Goal: Transaction & Acquisition: Subscribe to service/newsletter

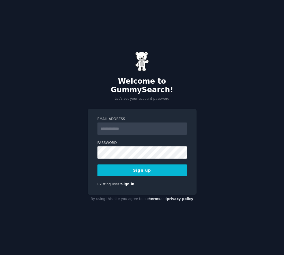
click at [138, 122] on input "Email Address" at bounding box center [141, 128] width 89 height 12
click at [151, 122] on input "Email Address" at bounding box center [141, 128] width 89 height 12
click at [129, 127] on input "Email Address" at bounding box center [141, 128] width 89 height 12
type input "**********"
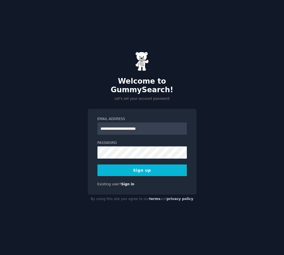
click at [147, 166] on button "Sign up" at bounding box center [141, 170] width 89 height 12
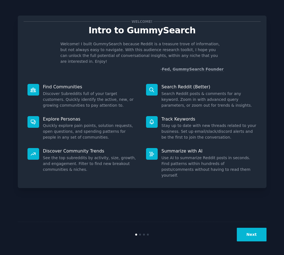
click at [256, 235] on button "Next" at bounding box center [252, 234] width 30 height 14
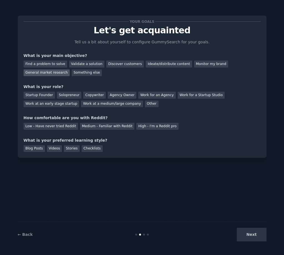
click at [70, 69] on div "General market research" at bounding box center [47, 72] width 46 height 7
click at [197, 64] on div "Monitor my brand" at bounding box center [211, 63] width 34 height 7
click at [70, 69] on div "General market research" at bounding box center [47, 72] width 46 height 7
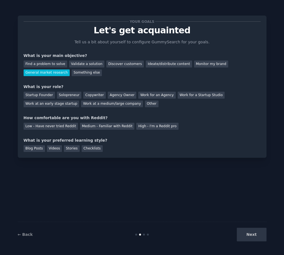
click at [218, 40] on div "Your goals Let's get acquainted Tell us a bit about yourself to configure Gummy…" at bounding box center [142, 86] width 237 height 130
click at [23, 234] on link "← Back" at bounding box center [25, 234] width 15 height 4
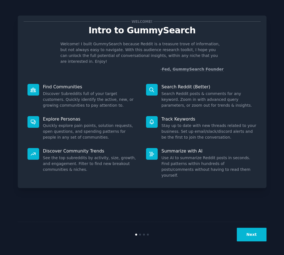
click at [245, 230] on button "Next" at bounding box center [252, 234] width 30 height 14
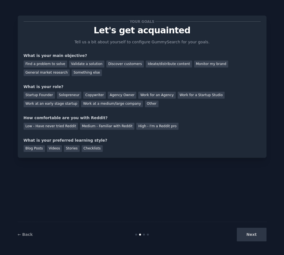
click at [254, 232] on div "Next" at bounding box center [224, 234] width 83 height 14
click at [250, 237] on div "Next" at bounding box center [224, 234] width 83 height 14
click at [91, 127] on div "Medium - Familiar with Reddit" at bounding box center [107, 126] width 54 height 7
click at [55, 62] on div "Find a problem to solve" at bounding box center [46, 63] width 44 height 7
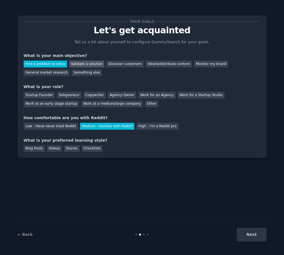
click at [77, 63] on div "Validate a solution" at bounding box center [86, 63] width 35 height 7
click at [72, 74] on div "Something else" at bounding box center [87, 72] width 30 height 7
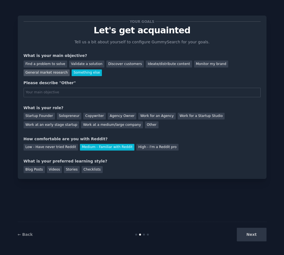
click at [70, 69] on div "General market research" at bounding box center [47, 72] width 46 height 7
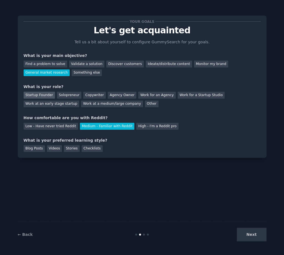
click at [46, 94] on div "Startup Founder" at bounding box center [39, 95] width 31 height 7
click at [66, 92] on div "Solopreneur" at bounding box center [69, 95] width 24 height 7
click at [29, 148] on div "Blog Posts" at bounding box center [34, 148] width 21 height 7
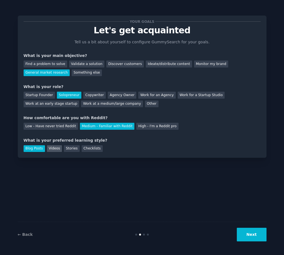
click at [50, 150] on div "Videos" at bounding box center [54, 148] width 15 height 7
click at [252, 234] on button "Next" at bounding box center [252, 234] width 30 height 14
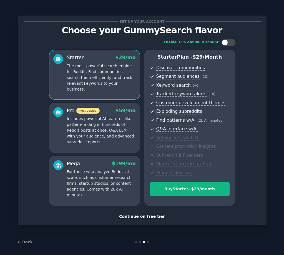
click at [148, 218] on div "Continue on free tier" at bounding box center [142, 216] width 237 height 6
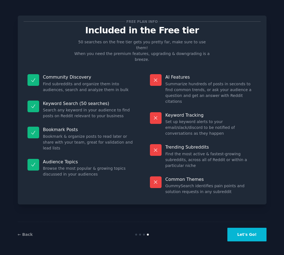
click at [243, 236] on button "Let's Go!" at bounding box center [246, 234] width 39 height 14
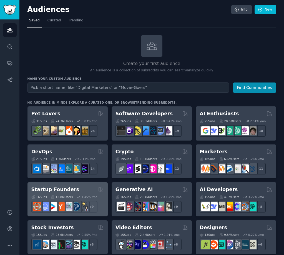
click at [69, 191] on h2 "Startup Founders" at bounding box center [55, 189] width 48 height 7
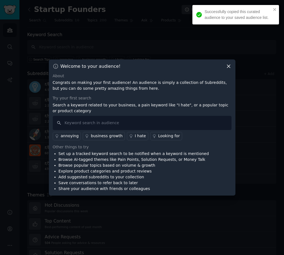
click at [229, 66] on icon at bounding box center [228, 66] width 3 height 3
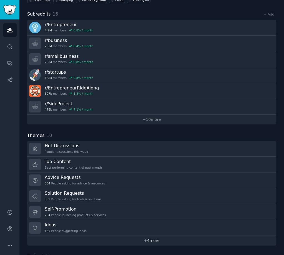
scroll to position [139, 0]
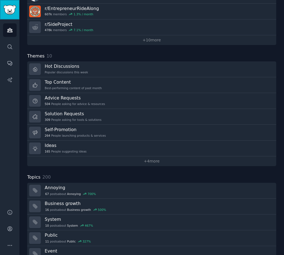
click at [15, 12] on img "Sidebar" at bounding box center [9, 10] width 13 height 10
